Goal: Information Seeking & Learning: Learn about a topic

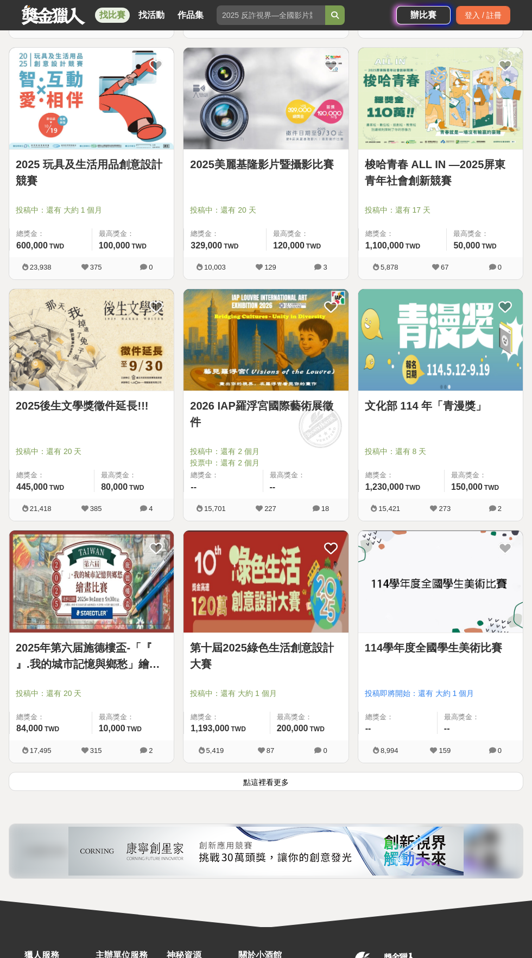
scroll to position [1435, 0]
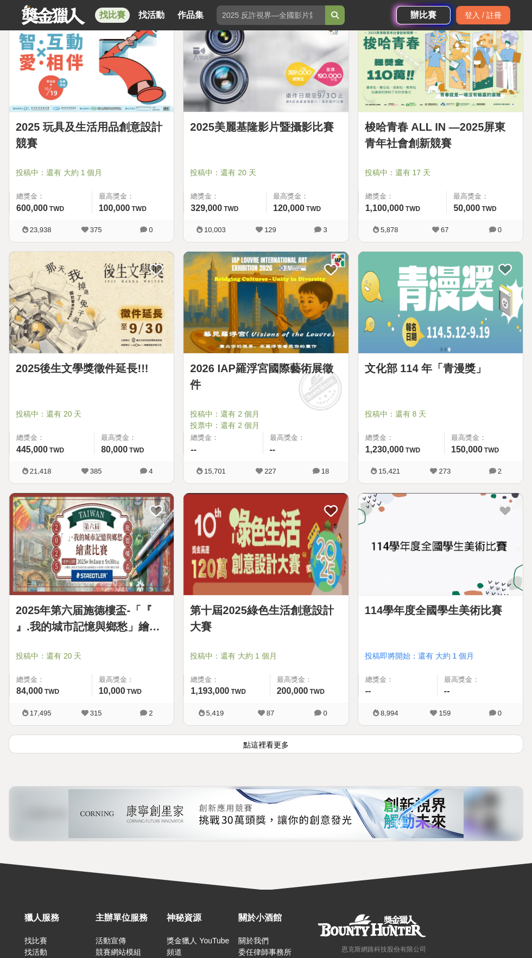
click at [280, 744] on button "點這裡看更多" at bounding box center [266, 744] width 514 height 19
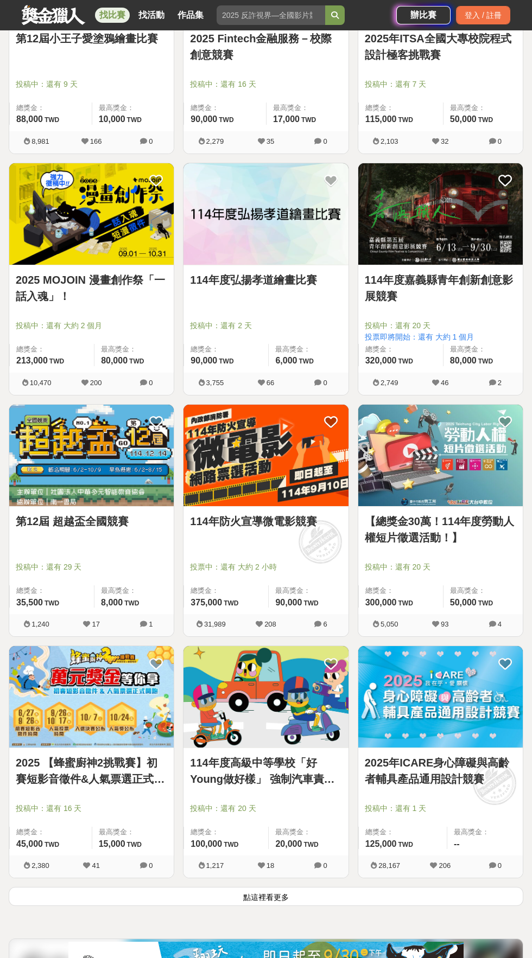
scroll to position [3368, 0]
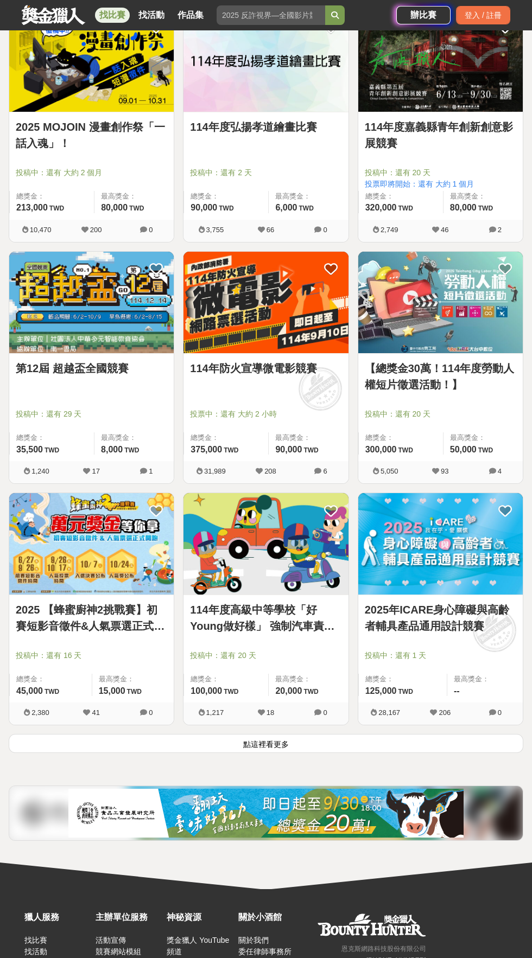
click at [304, 740] on button "點這裡看更多" at bounding box center [266, 743] width 514 height 19
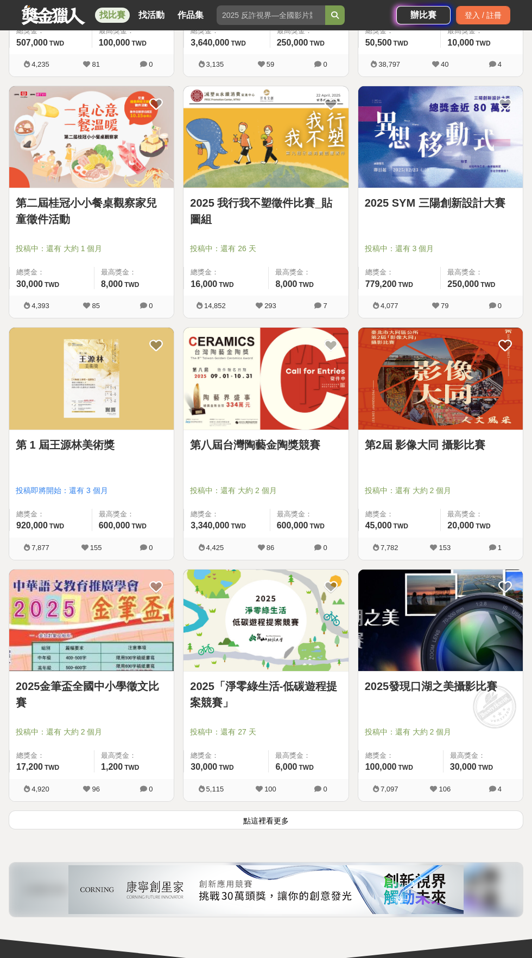
scroll to position [5300, 0]
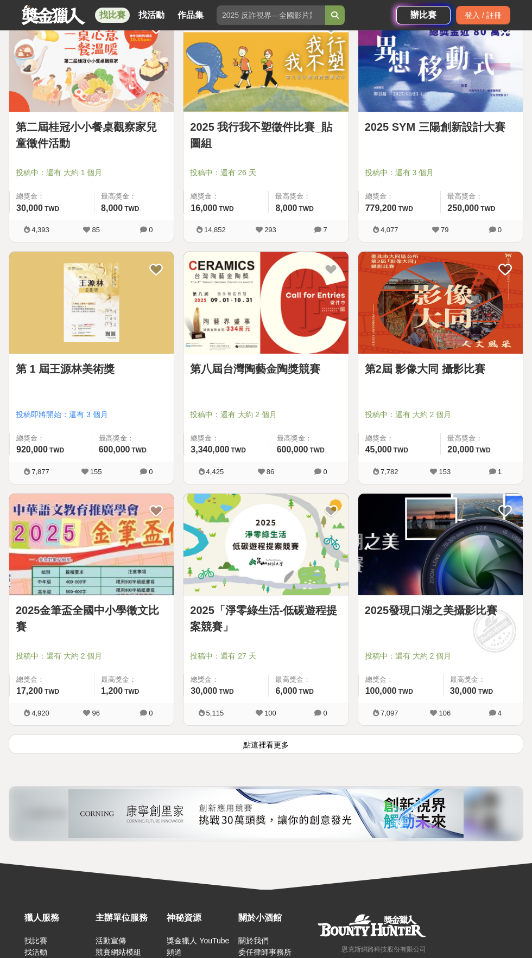
click at [394, 744] on button "點這裡看更多" at bounding box center [266, 744] width 514 height 19
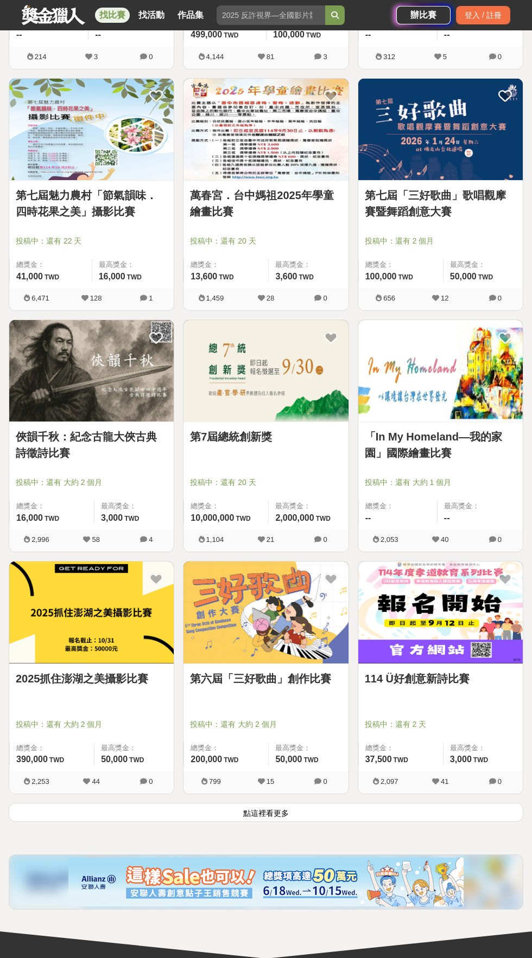
scroll to position [7171, 0]
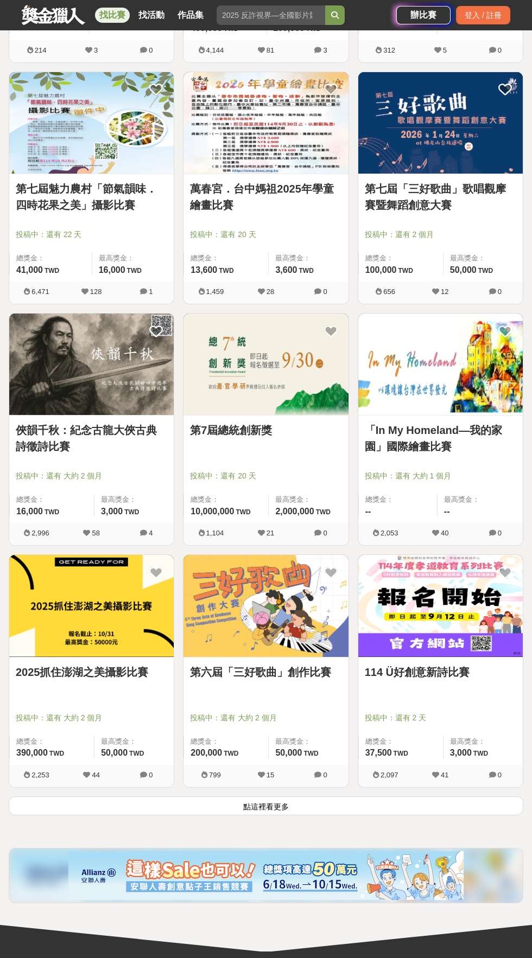
click at [316, 805] on button "點這裡看更多" at bounding box center [266, 806] width 514 height 19
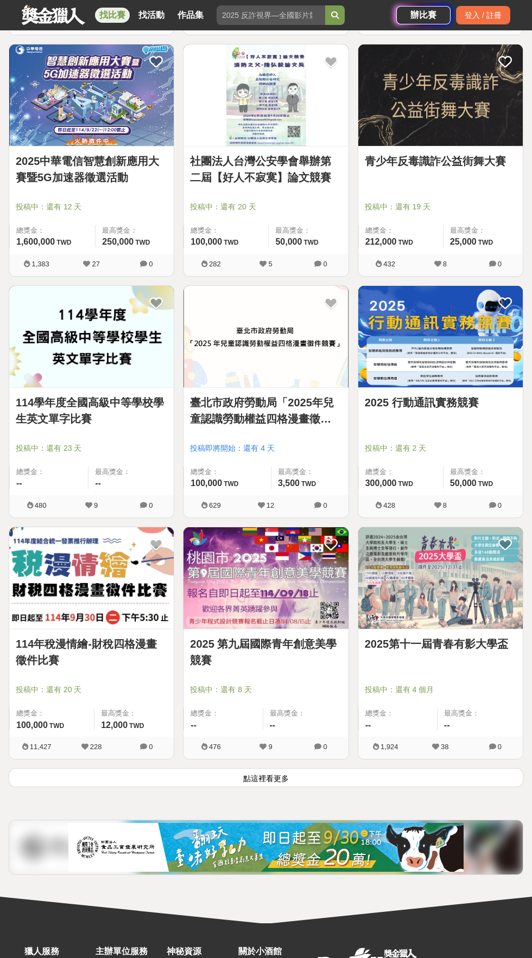
scroll to position [9132, 0]
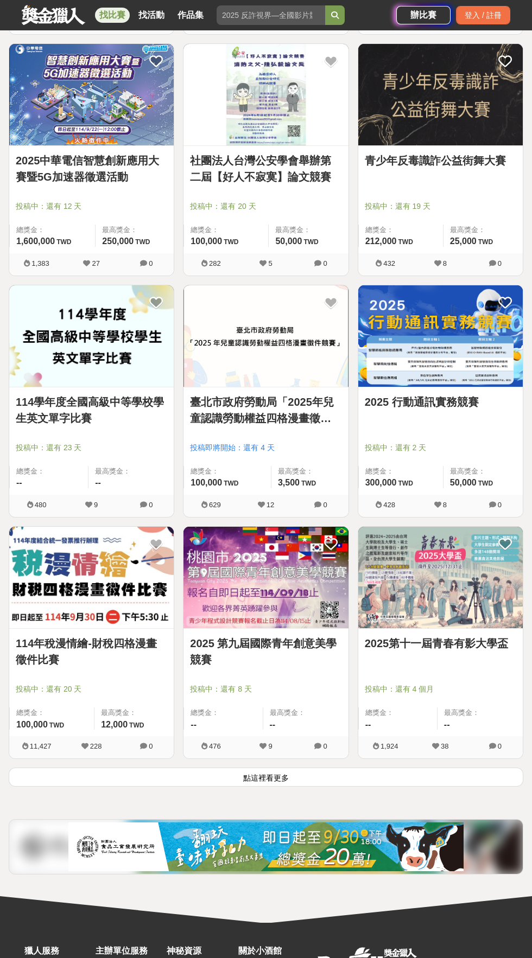
click at [282, 778] on button "點這裡看更多" at bounding box center [266, 777] width 514 height 19
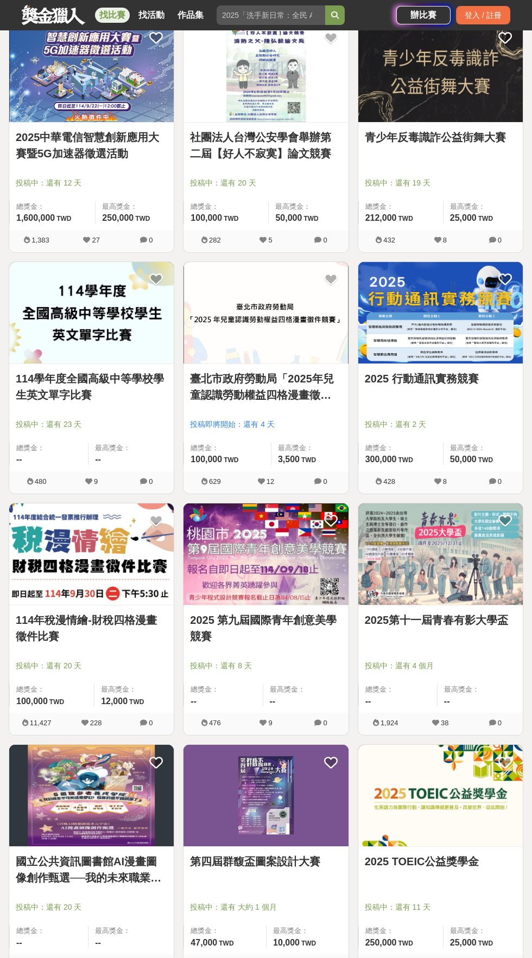
scroll to position [9144, 0]
